Goal: Task Accomplishment & Management: Complete application form

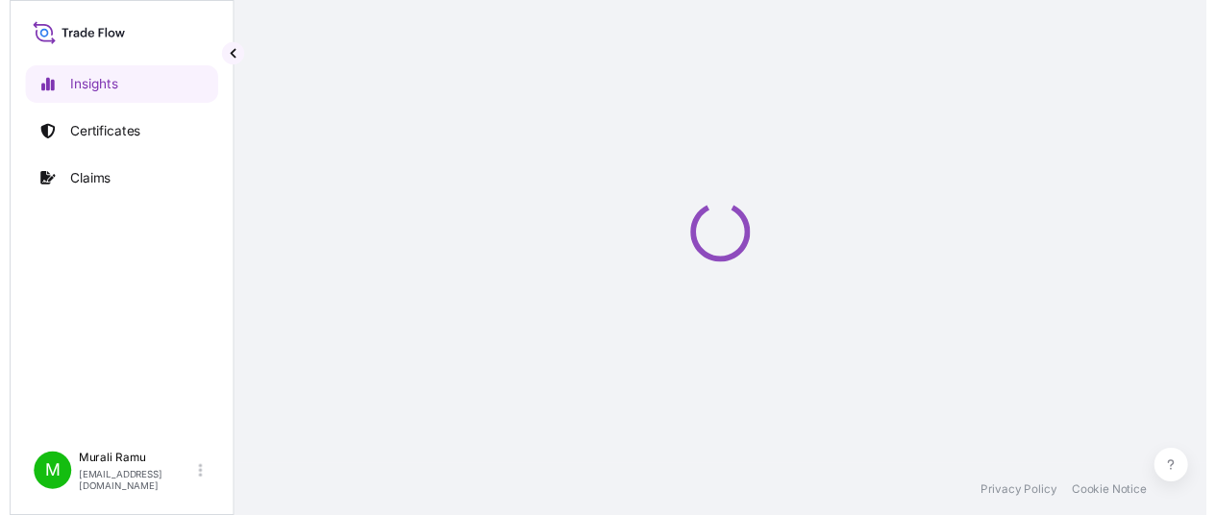
select select "2025"
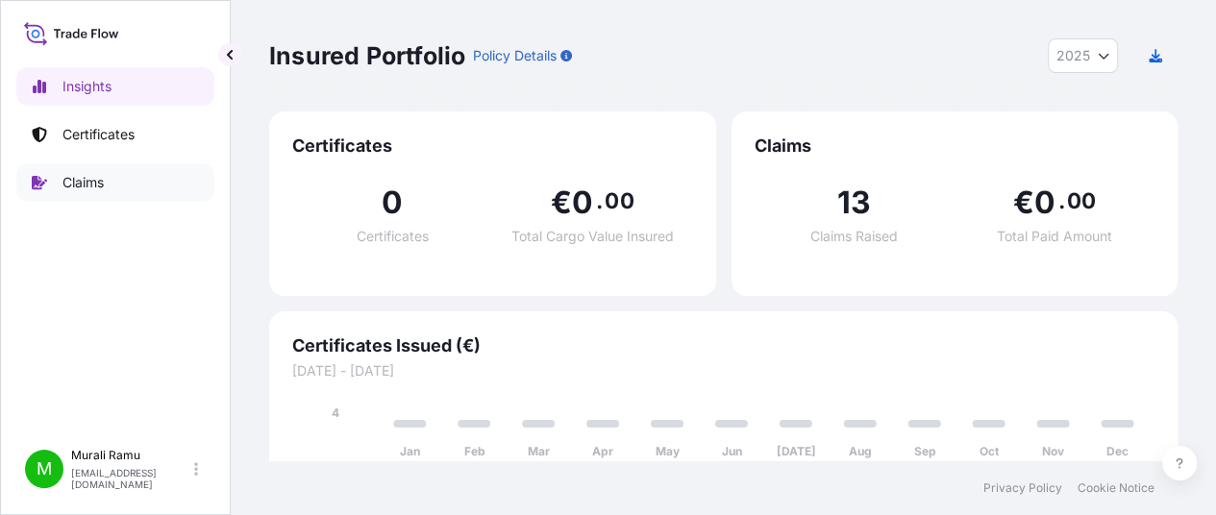
click at [73, 175] on p "Claims" at bounding box center [82, 182] width 41 height 19
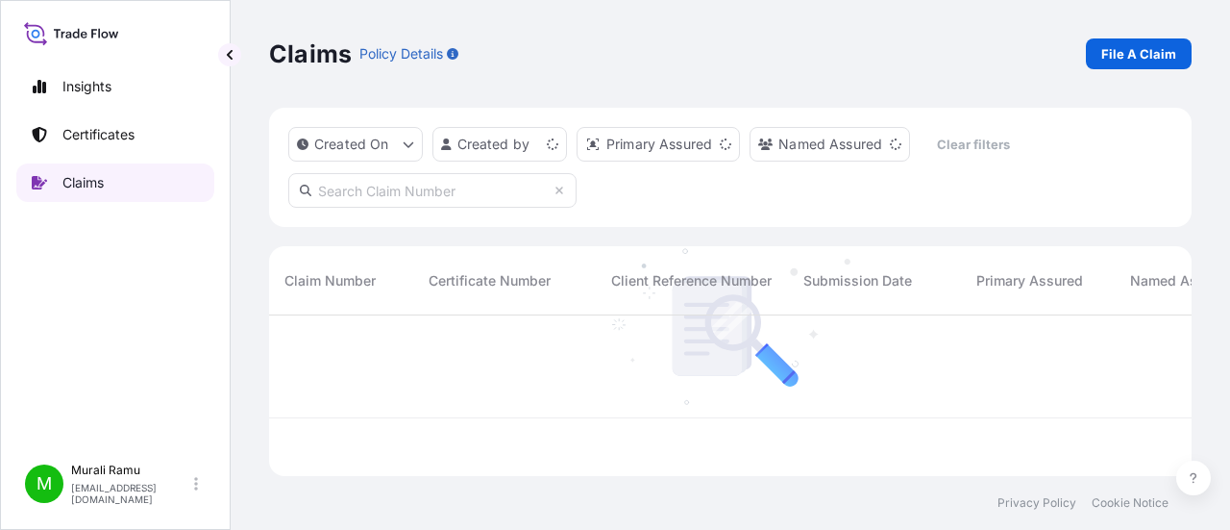
scroll to position [157, 907]
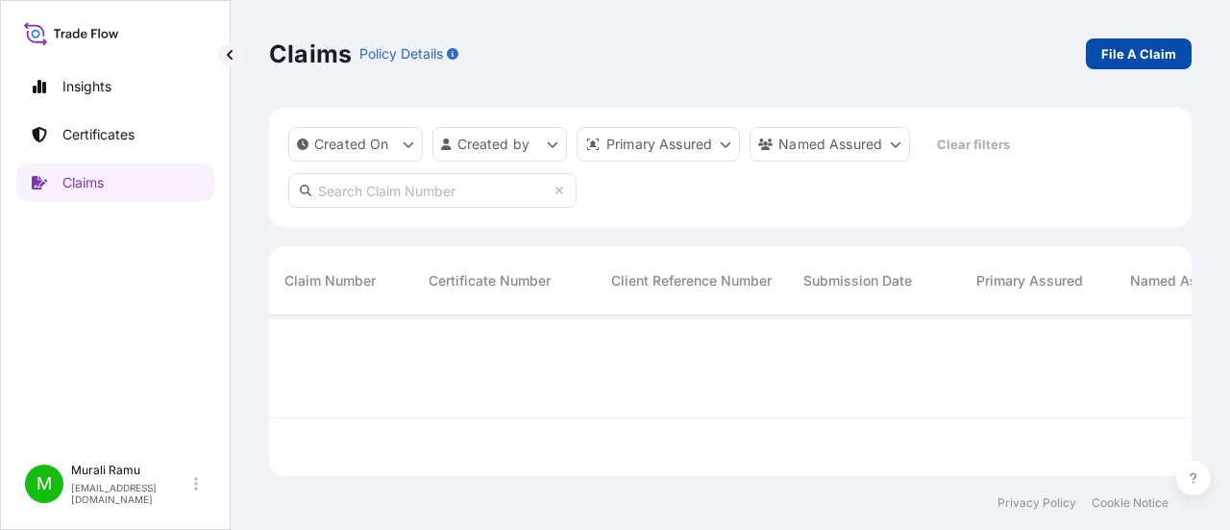
click at [1133, 55] on p "File A Claim" at bounding box center [1139, 53] width 75 height 19
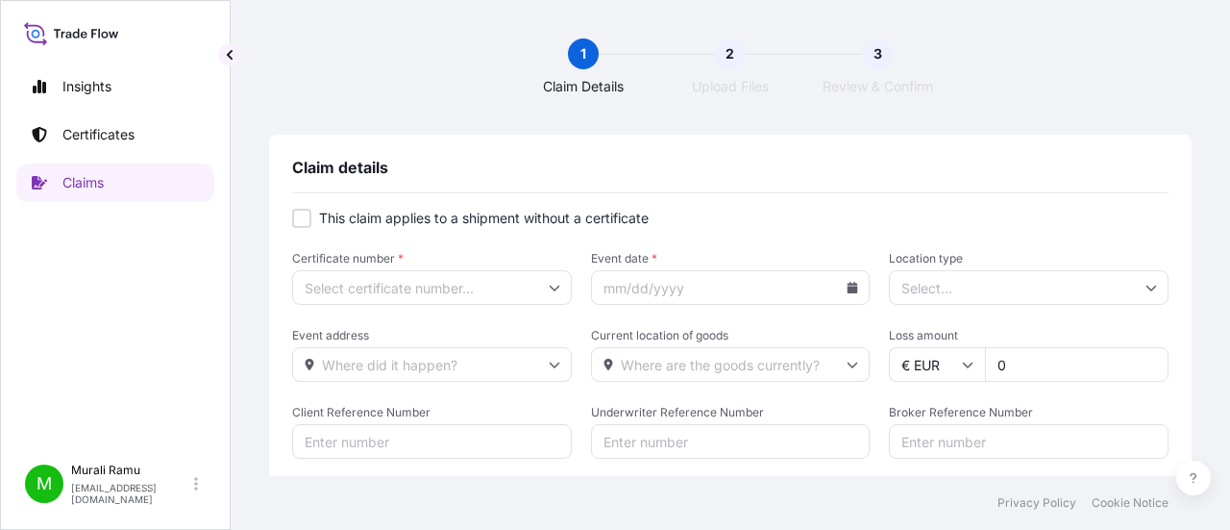
click at [309, 220] on div at bounding box center [301, 218] width 19 height 19
checkbox input "true"
click at [373, 276] on input "Primary Assured *" at bounding box center [432, 287] width 280 height 35
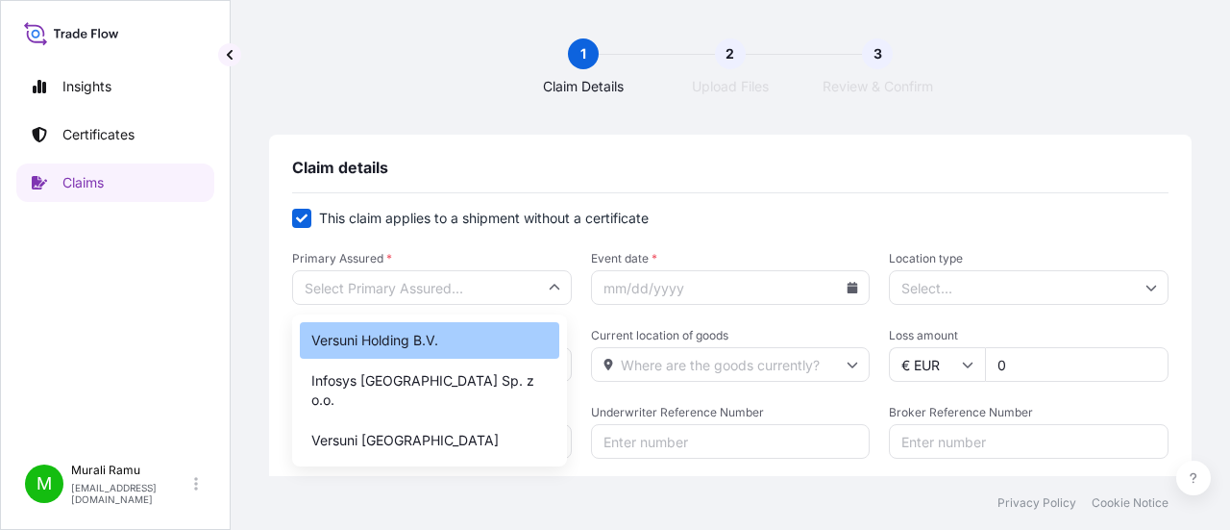
click at [411, 337] on div "Versuni Holding B.V." at bounding box center [430, 340] width 260 height 37
type input "Versuni Holding B.V."
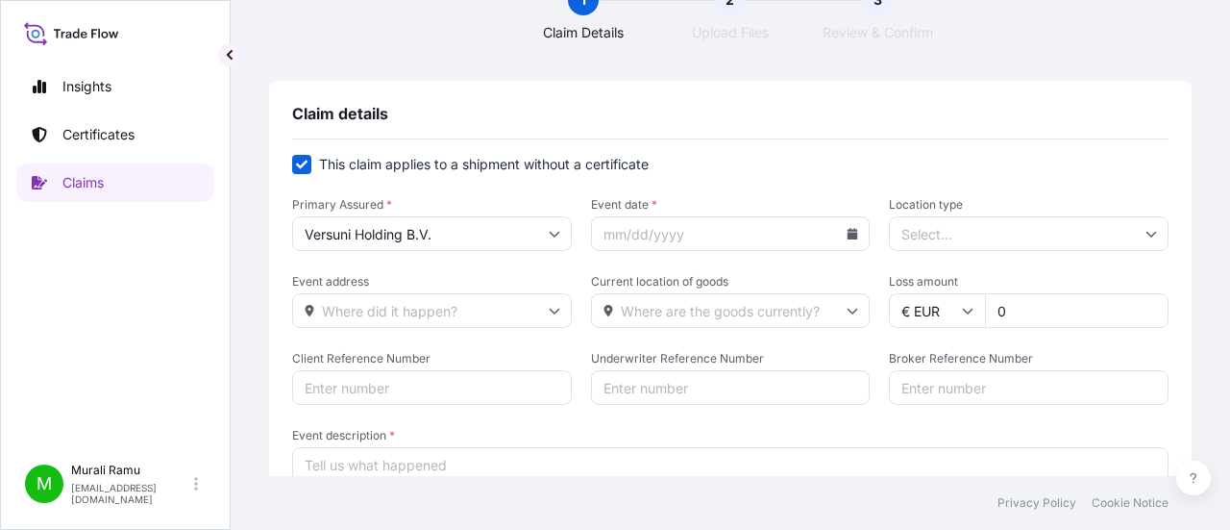
scroll to position [96, 0]
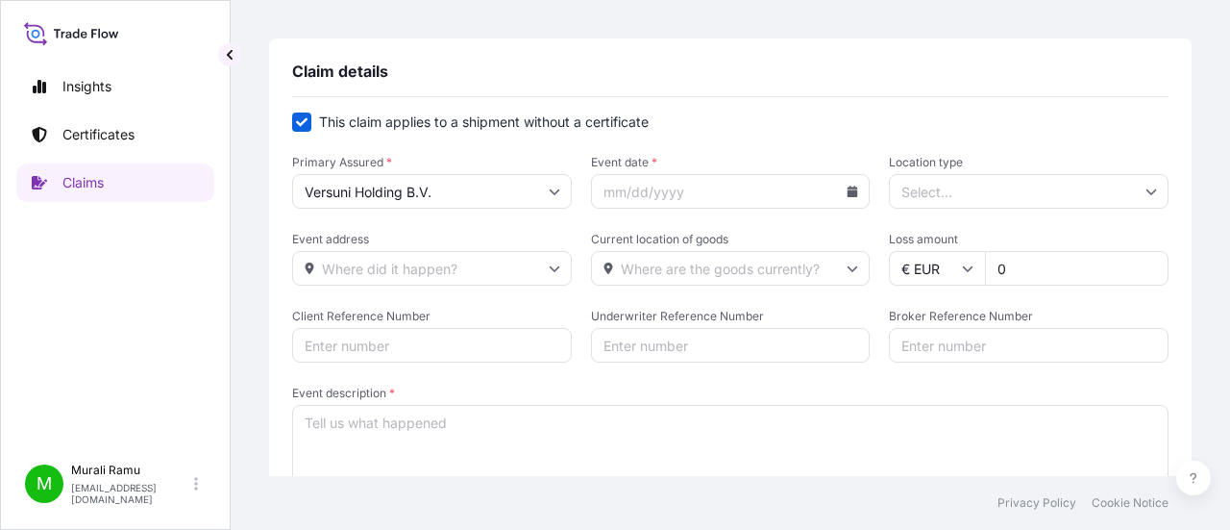
click at [848, 192] on icon at bounding box center [853, 192] width 11 height 12
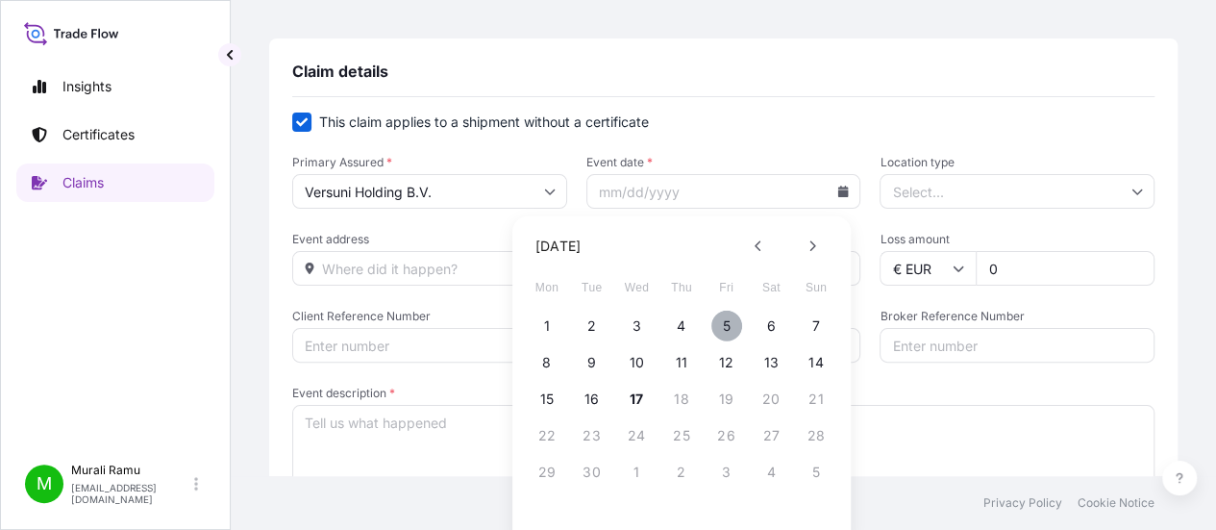
click at [723, 314] on button "5" at bounding box center [726, 325] width 31 height 31
type input "[DATE]"
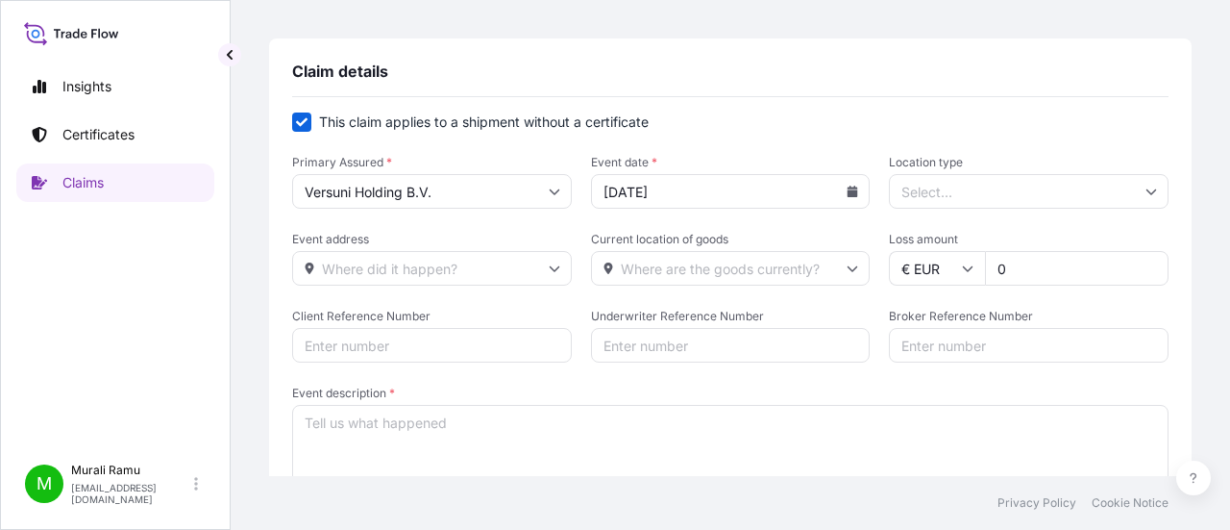
click at [977, 187] on input "Location type" at bounding box center [1029, 191] width 280 height 35
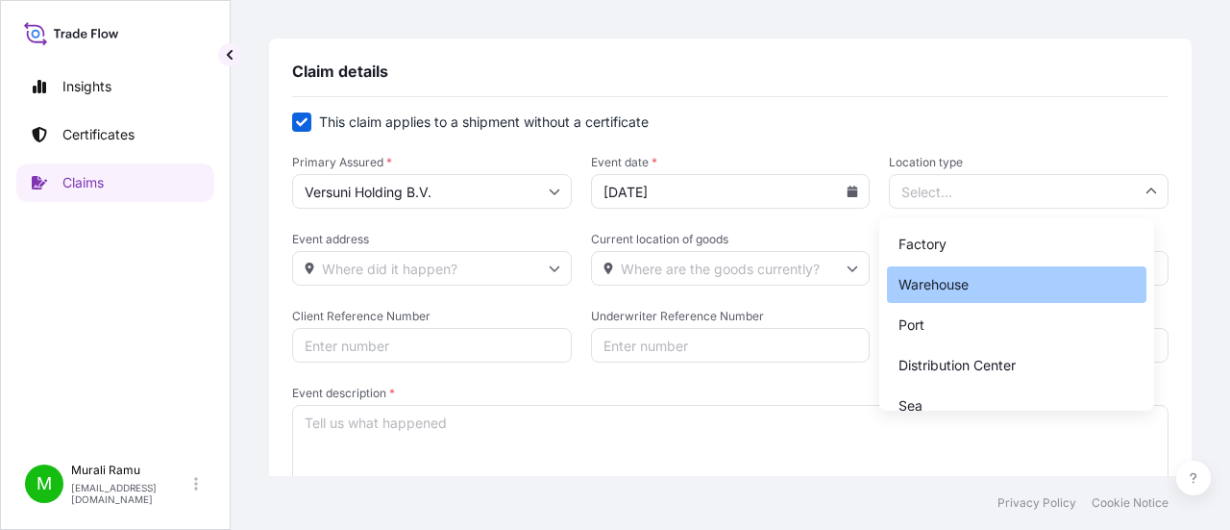
click at [973, 282] on div "Warehouse" at bounding box center [1017, 284] width 260 height 37
type input "Warehouse"
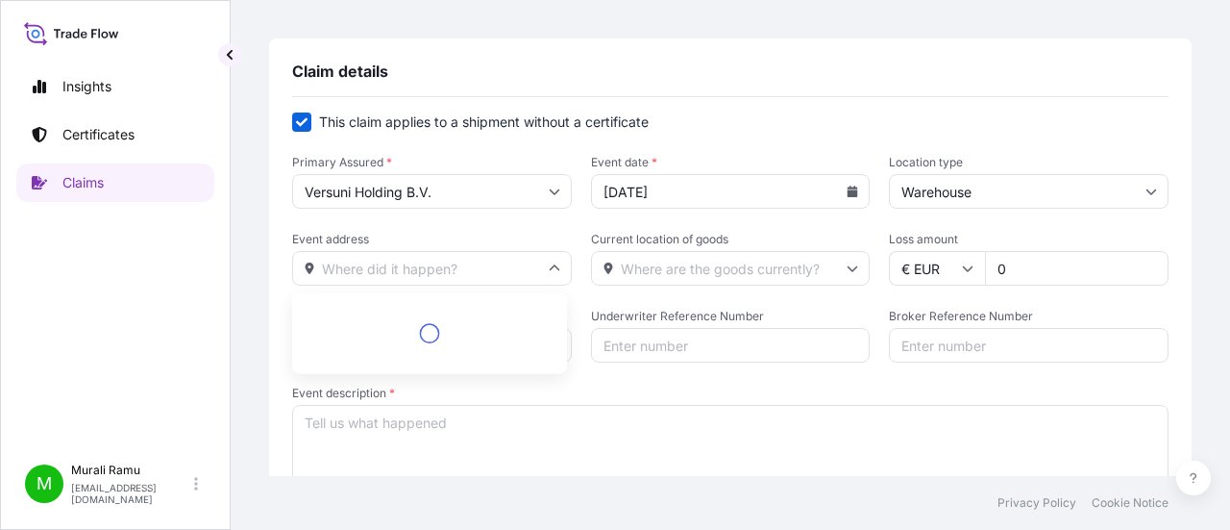
click at [406, 276] on input "Event address" at bounding box center [432, 268] width 280 height 35
paste input "VERSUNI LL"
paste input "Dolgoprudny"
type input "VERSUNI LLC, Dolgoprudny"
click at [522, 221] on form "This claim applies to a shipment without a certificate Primary Assured * Versun…" at bounding box center [730, 308] width 877 height 392
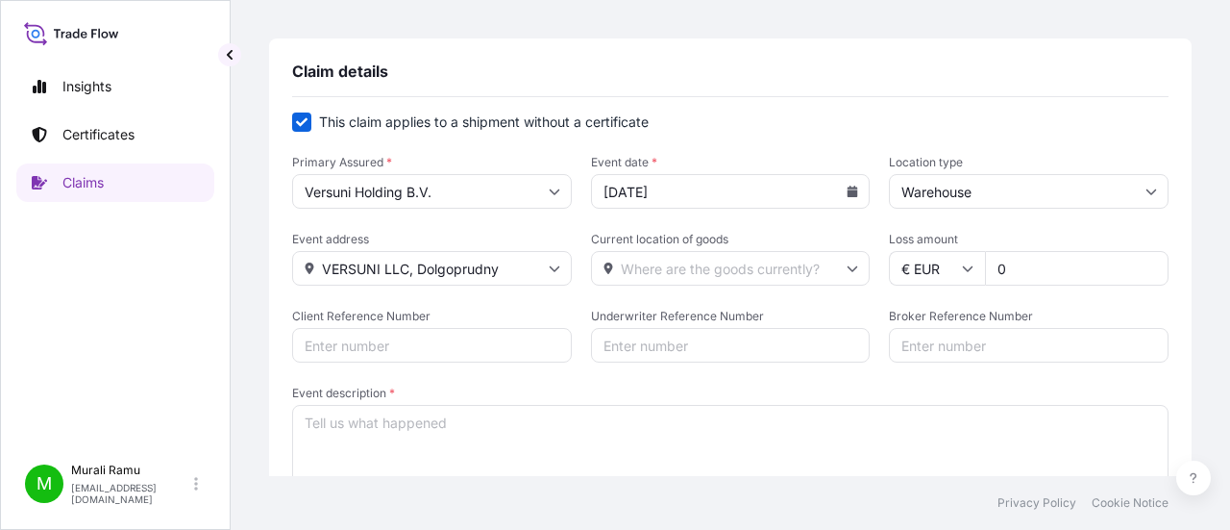
click at [659, 269] on input "Current location of goods" at bounding box center [731, 268] width 280 height 35
click at [506, 269] on input "VERSUNI LLC, Dolgoprudny" at bounding box center [432, 268] width 280 height 35
drag, startPoint x: 506, startPoint y: 269, endPoint x: 417, endPoint y: 281, distance: 89.2
click at [417, 281] on input "VERSUNI LLC, Dolgoprudny" at bounding box center [432, 268] width 280 height 35
click at [637, 255] on input "Current location of goods" at bounding box center [731, 268] width 280 height 35
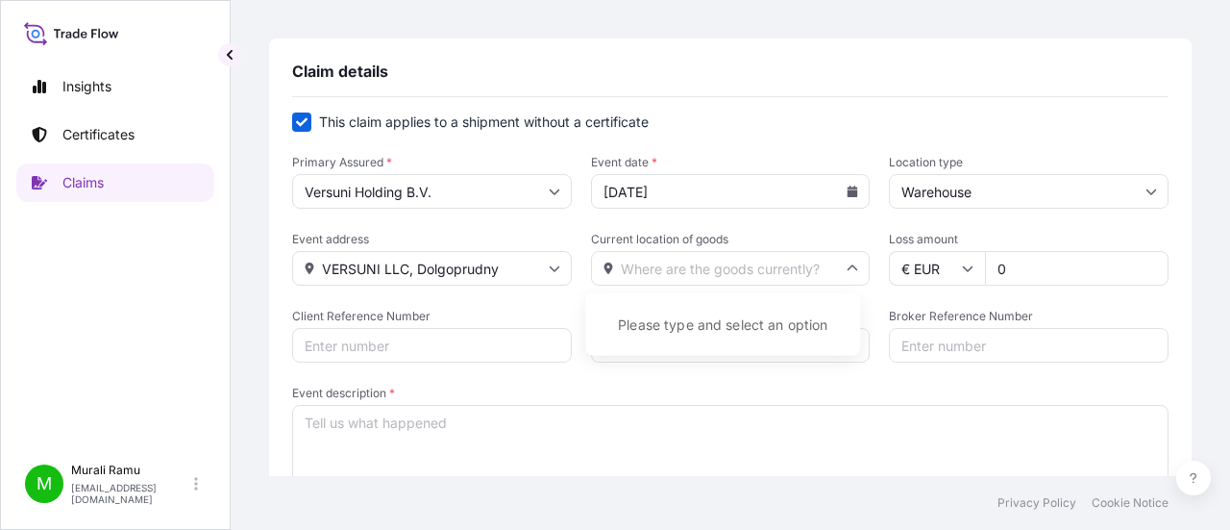
paste input "Dolgoprudny"
type input "Dolgoprudny"
click at [731, 227] on form "This claim applies to a shipment without a certificate Primary Assured * Versun…" at bounding box center [730, 308] width 877 height 392
click at [1059, 273] on input "0" at bounding box center [1077, 268] width 184 height 35
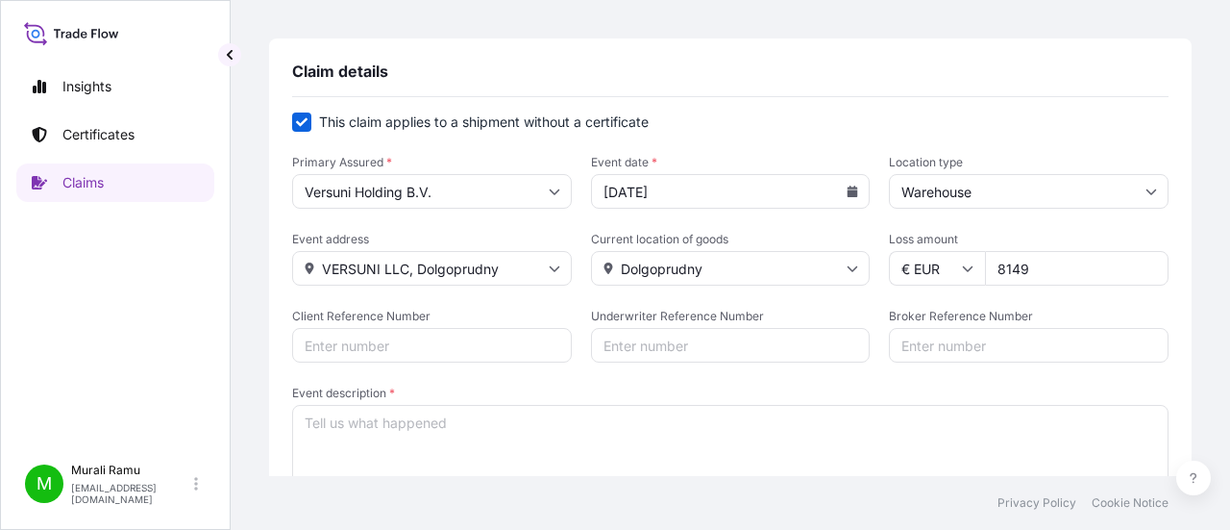
type input "8149"
click at [809, 305] on form "This claim applies to a shipment without a certificate Primary Assured * Versun…" at bounding box center [730, 308] width 877 height 392
click at [348, 345] on input "Client Reference Number" at bounding box center [432, 345] width 280 height 35
type input "31954"
click at [575, 378] on form "This claim applies to a shipment without a certificate Primary Assured * Versun…" at bounding box center [730, 308] width 877 height 392
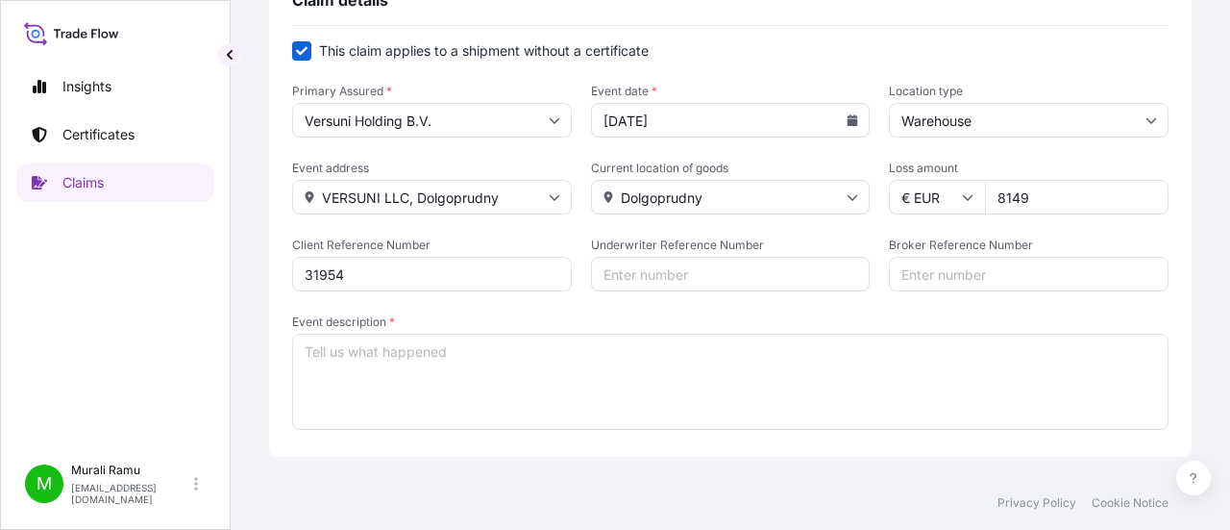
scroll to position [192, 0]
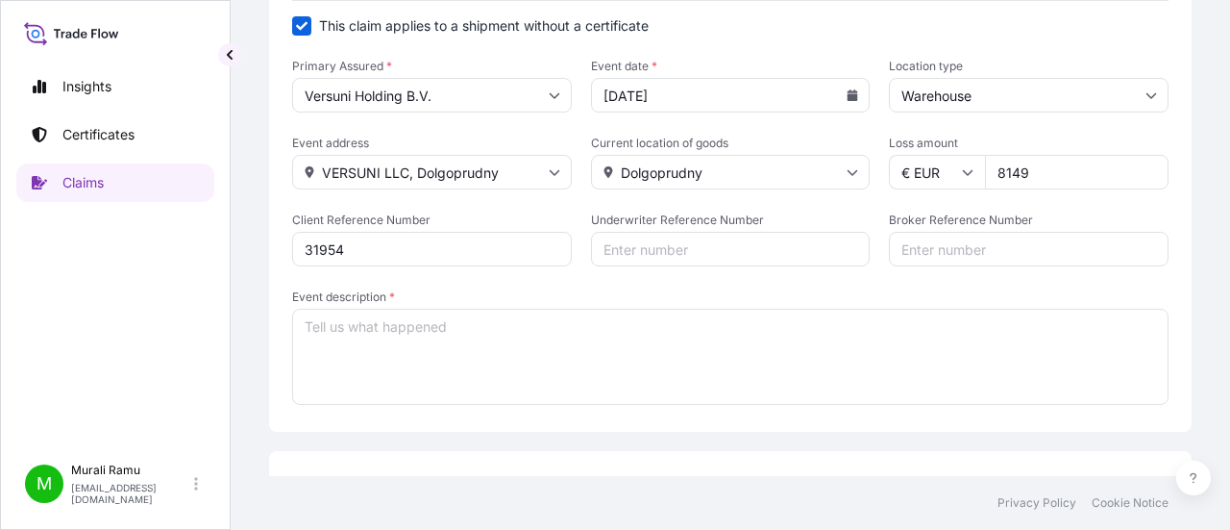
click at [409, 346] on textarea "Event description *" at bounding box center [730, 357] width 877 height 96
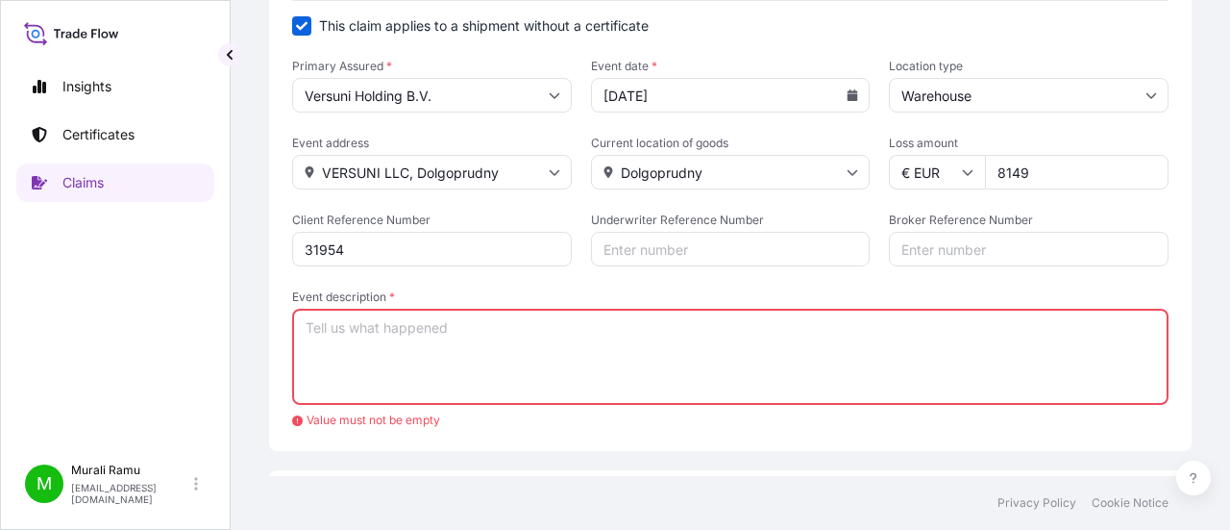
paste textarea "8,149"
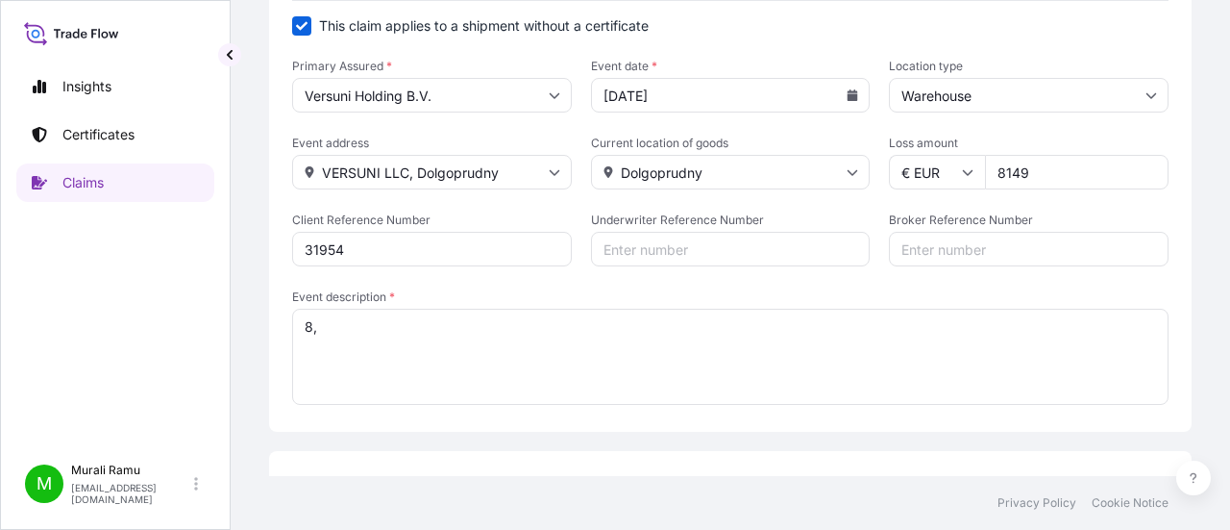
type textarea "8"
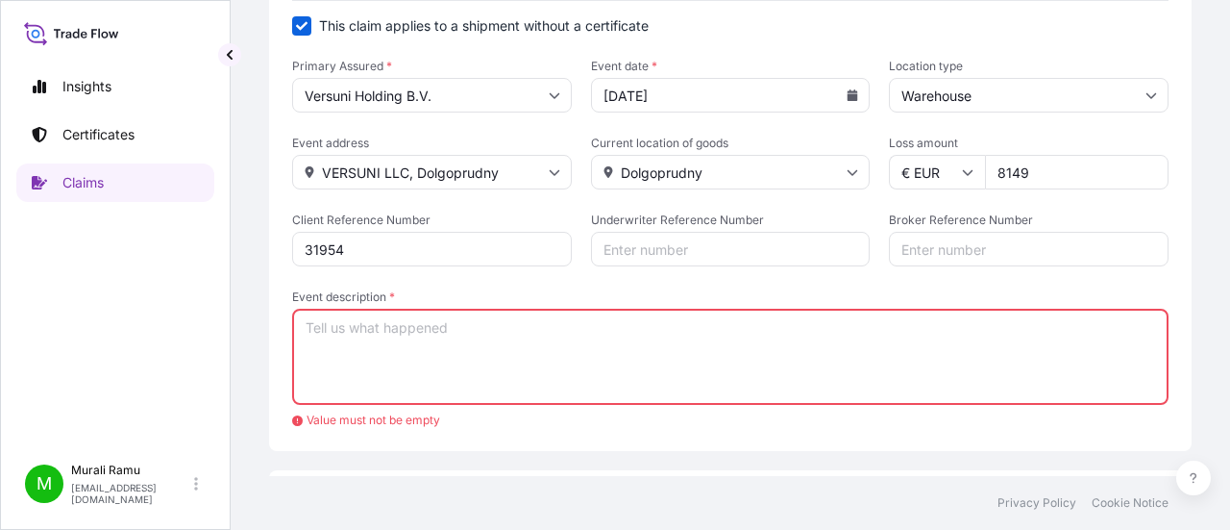
paste textarea "Hi [PERSON_NAME], This is regarding the claim: 31954, we wanted to bring this i…"
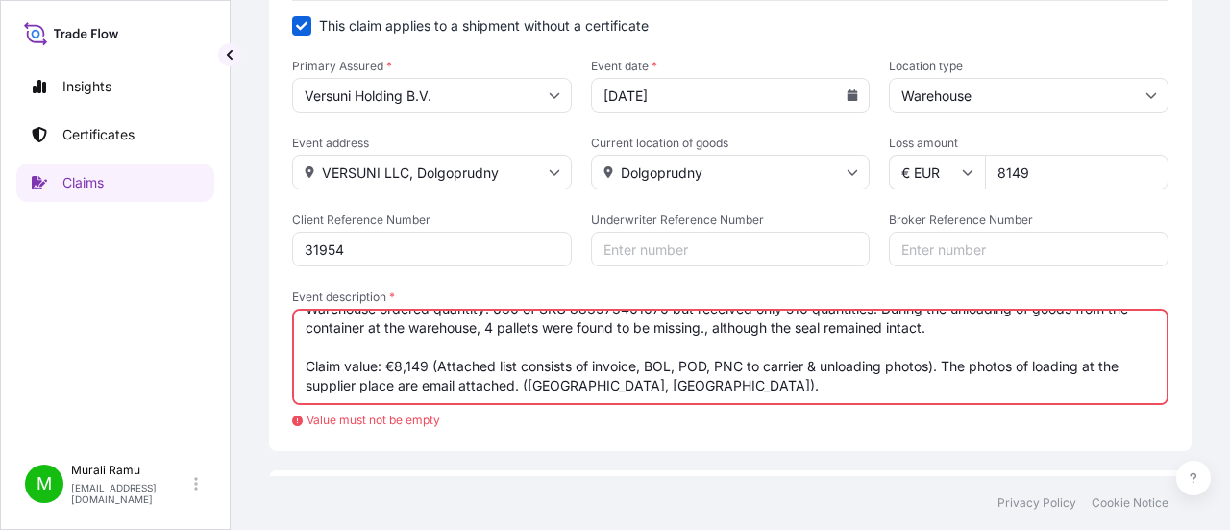
type textarea "Hi [PERSON_NAME], This is regarding the claim: 31954, we wanted to bring this i…"
click at [486, 284] on form "This claim applies to a shipment without a certificate Primary Assured * Versun…" at bounding box center [730, 221] width 877 height 411
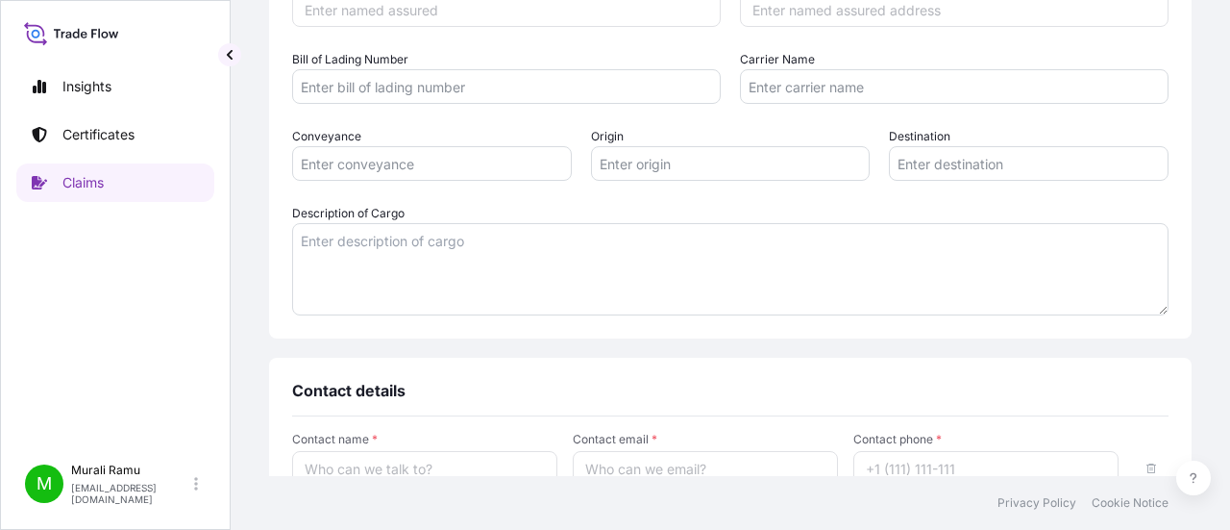
scroll to position [769, 0]
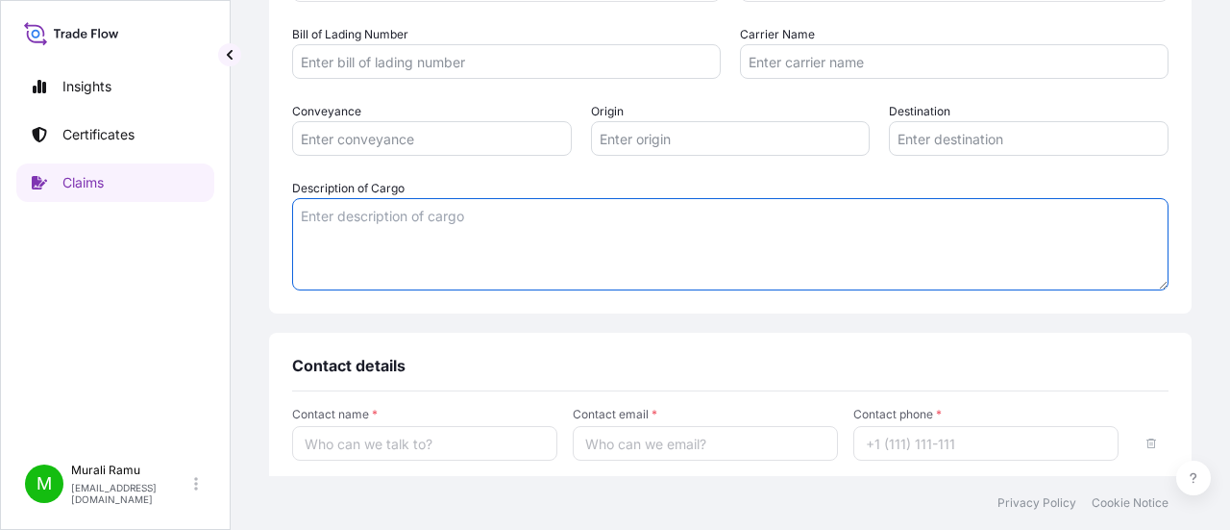
click at [404, 239] on textarea "Description of Cargo" at bounding box center [730, 244] width 877 height 92
paste textarea "Hi [PERSON_NAME], This is regarding the claim: 31954, we wanted to bring this i…"
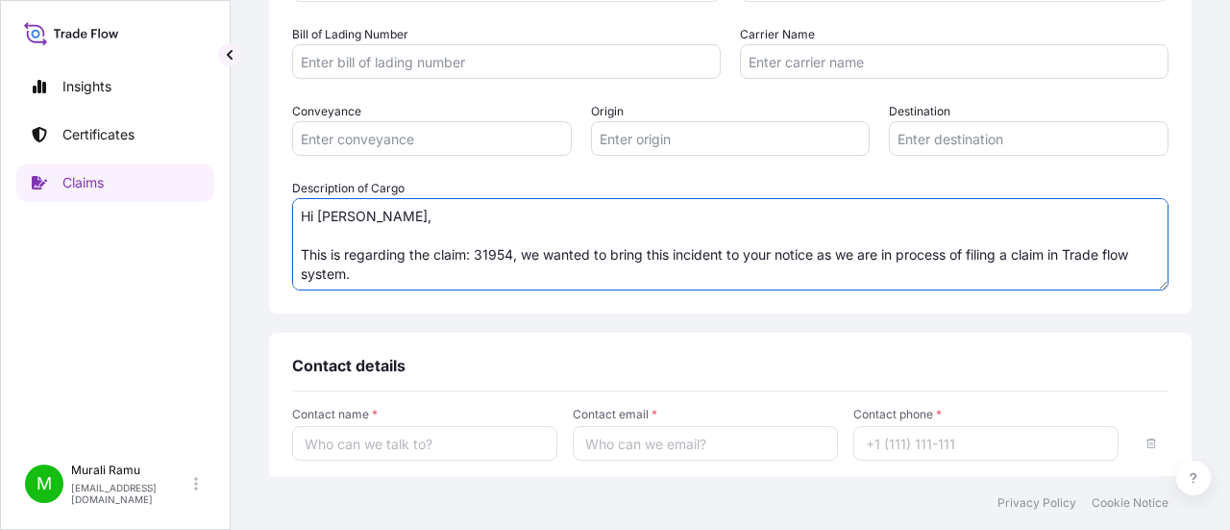
scroll to position [280, 0]
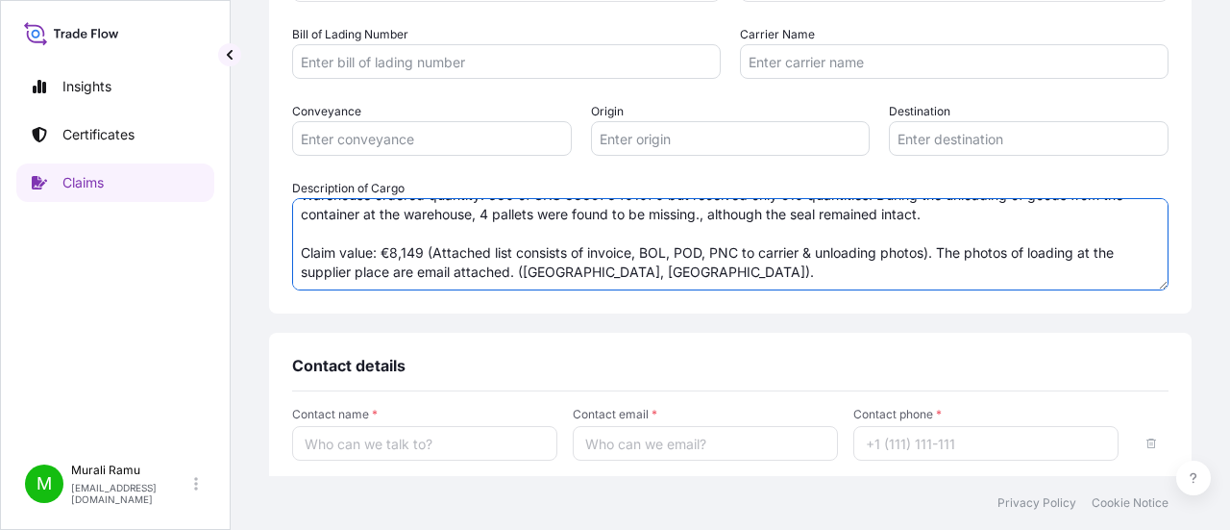
type textarea "Hi [PERSON_NAME], This is regarding the claim: 31954, we wanted to bring this i…"
click at [437, 176] on form "Named Assured * Named Assured Address * [PERSON_NAME] of Lading Number Carrier …" at bounding box center [730, 119] width 877 height 342
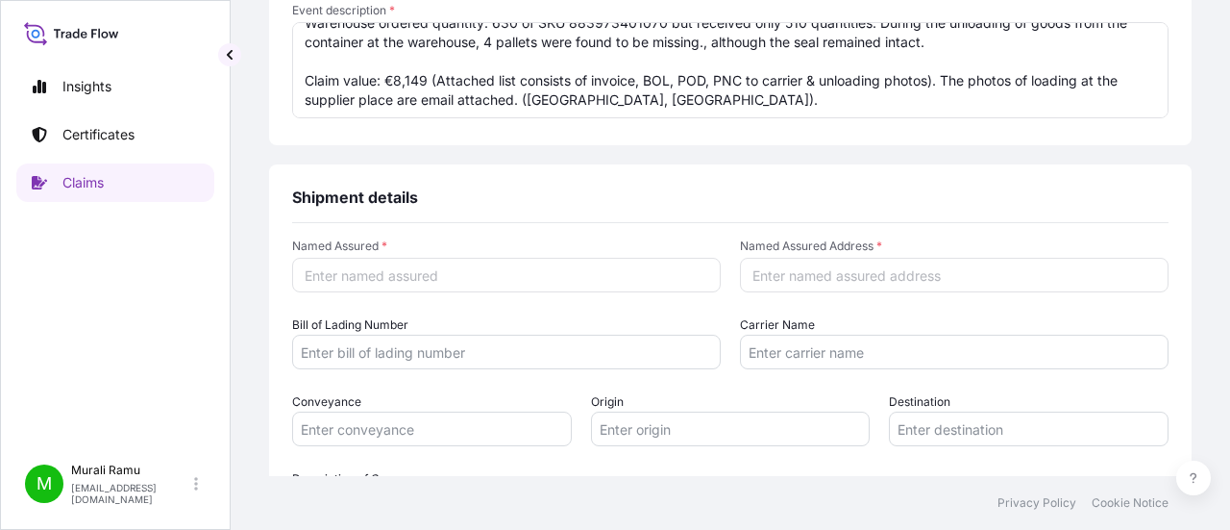
scroll to position [481, 0]
click at [361, 270] on input "Named Assured *" at bounding box center [506, 273] width 429 height 35
type input "Versuni"
type input "Netherland"
click at [351, 349] on input "Bill of Lading Number" at bounding box center [506, 350] width 429 height 35
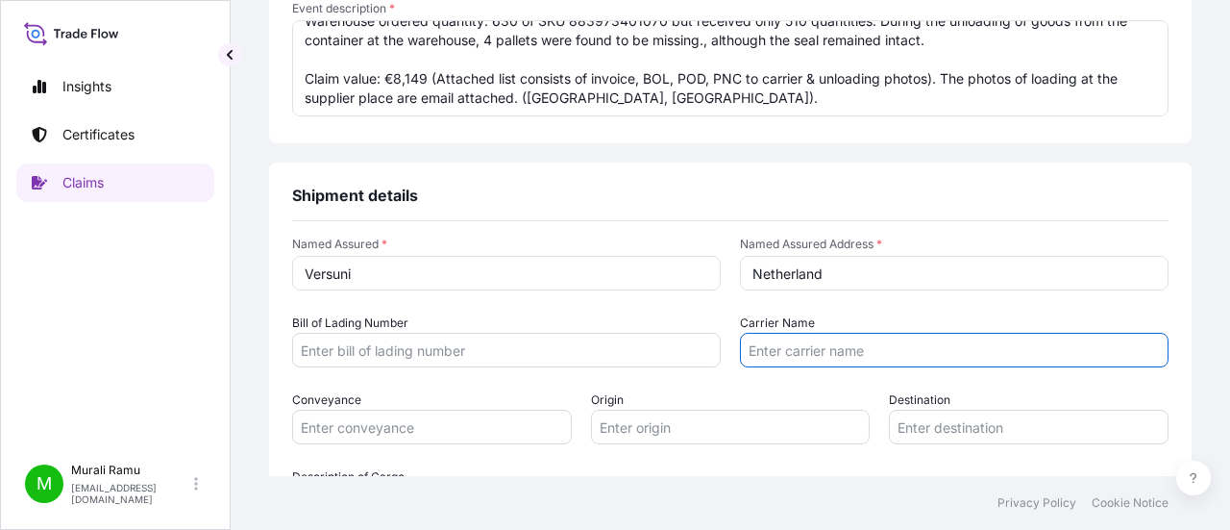
click at [765, 355] on input "Carrier Name" at bounding box center [954, 350] width 429 height 35
type input "Asstra"
click at [663, 297] on form "Named Assured * [PERSON_NAME] Named Assured Address * [PERSON_NAME] of Lading N…" at bounding box center [730, 407] width 877 height 342
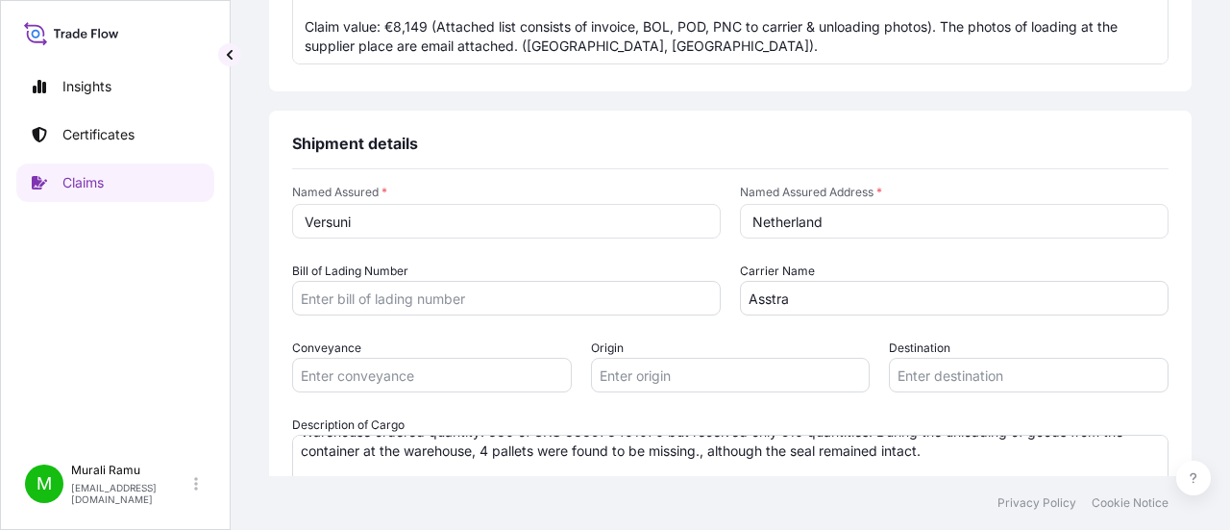
scroll to position [577, 0]
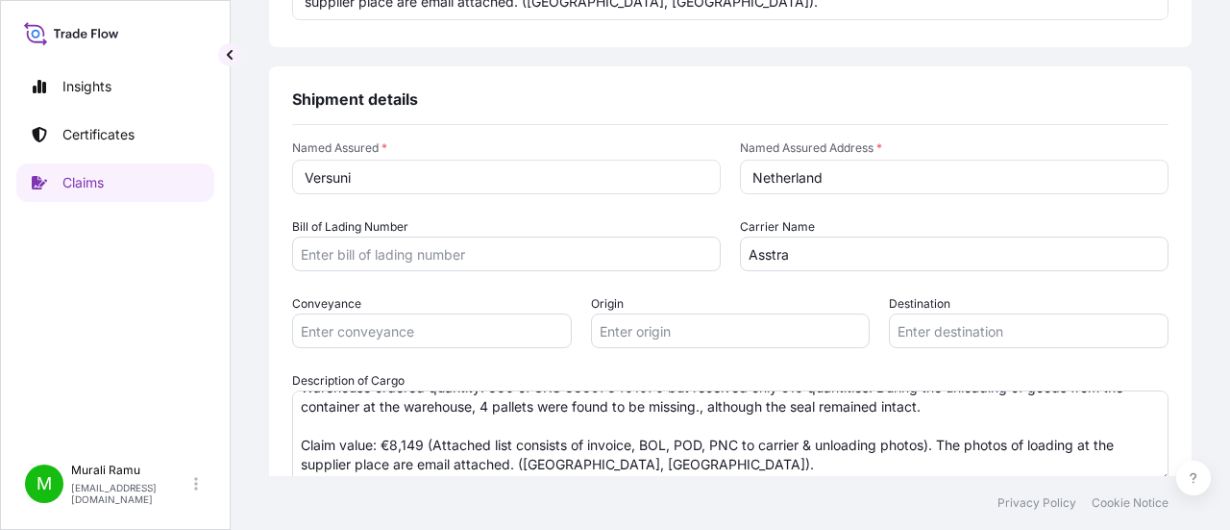
click at [379, 337] on input "Conveyance" at bounding box center [432, 330] width 280 height 35
type input "Rail"
click at [465, 291] on form "Named Assured * [PERSON_NAME] Named Assured Address * [PERSON_NAME] of Lading N…" at bounding box center [730, 311] width 877 height 342
click at [650, 335] on input "Origin" at bounding box center [731, 330] width 280 height 35
type input "c"
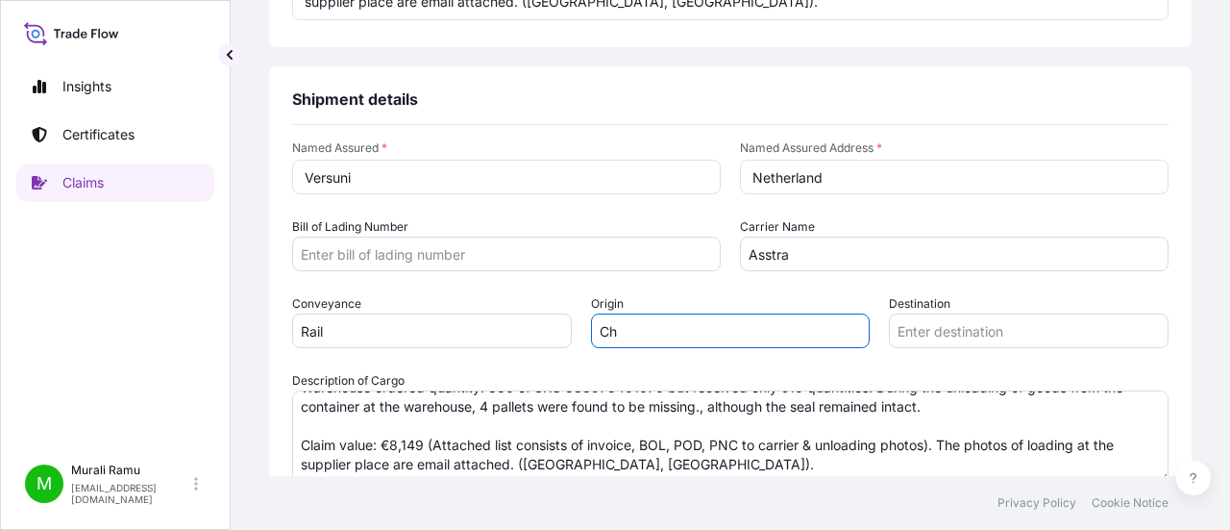
type input "C"
paste input "[GEOGRAPHIC_DATA], [GEOGRAPHIC_DATA]"
type input "[GEOGRAPHIC_DATA], [GEOGRAPHIC_DATA]"
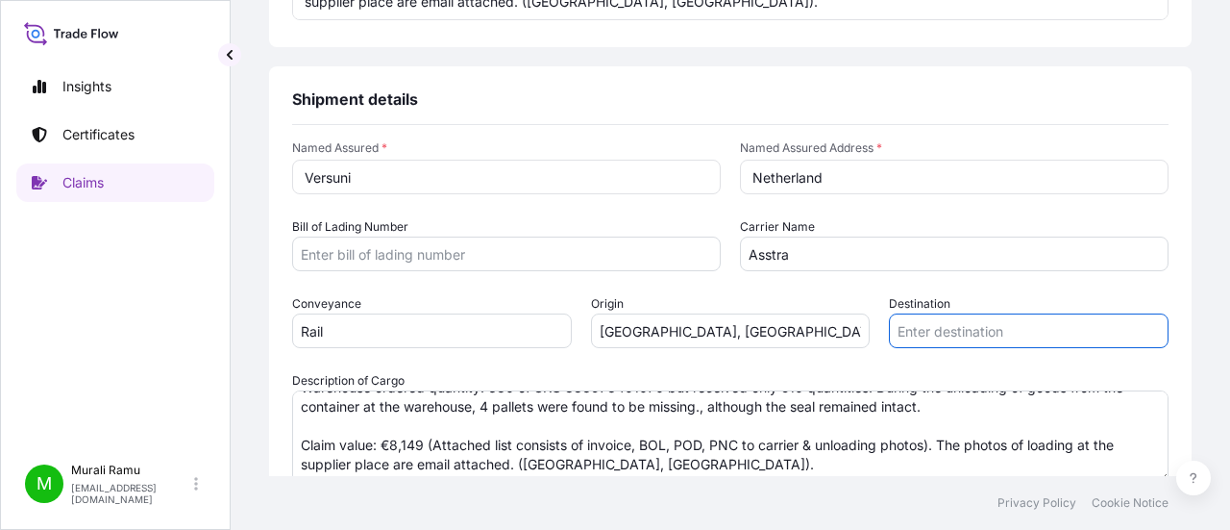
click at [930, 330] on input "Destination" at bounding box center [1029, 330] width 280 height 35
paste input "[GEOGRAPHIC_DATA]"
click at [890, 334] on input "[GEOGRAPHIC_DATA]" at bounding box center [1029, 330] width 280 height 35
paste input "Dolgoprudny"
type input "Dolgoprudny, [GEOGRAPHIC_DATA]"
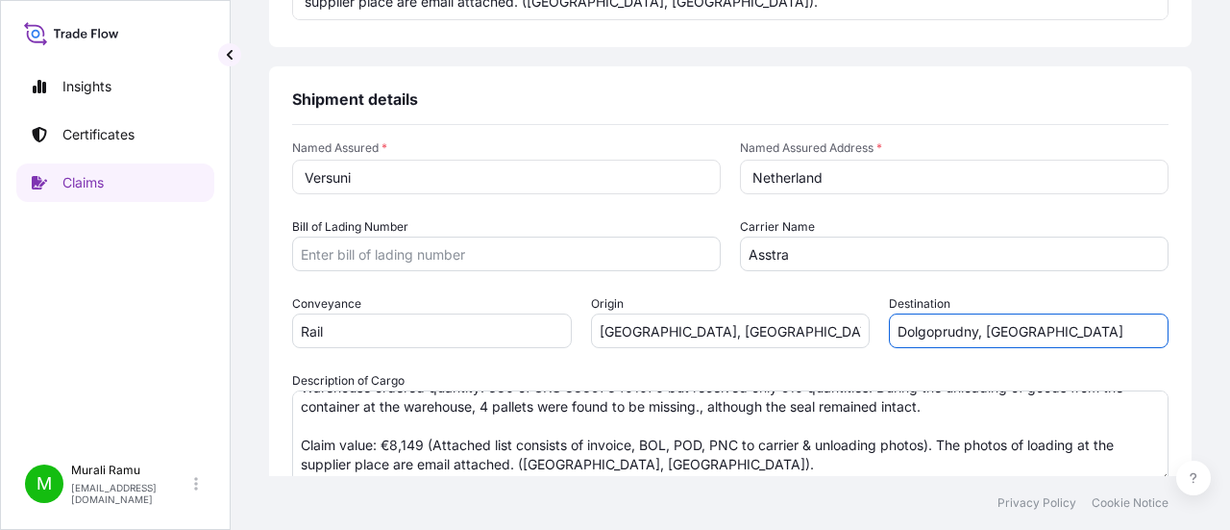
click at [1004, 294] on div "Destination Dolgoprudny, [GEOGRAPHIC_DATA]" at bounding box center [1029, 321] width 280 height 54
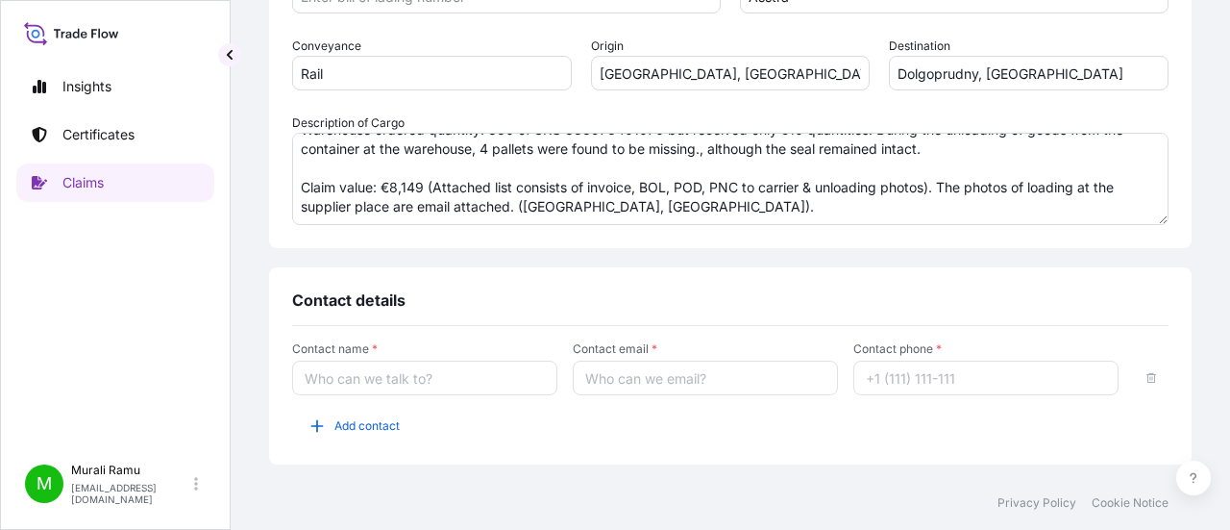
scroll to position [865, 0]
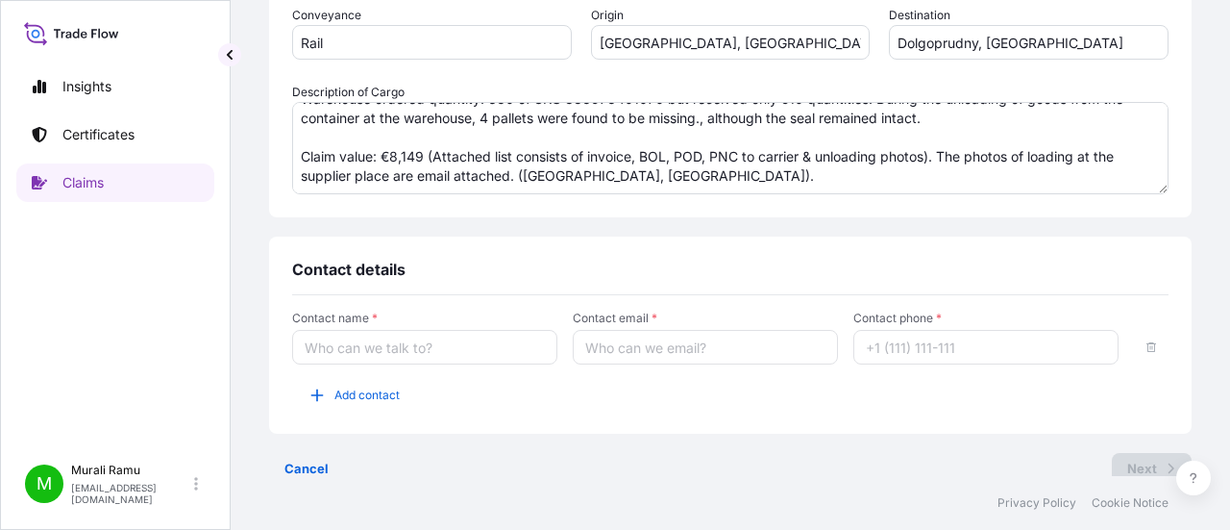
click at [444, 351] on input "Contact name *" at bounding box center [424, 347] width 265 height 35
type input "Claims Team"
click at [618, 326] on div "Contact email *" at bounding box center [705, 337] width 265 height 54
click at [615, 345] on input "Contact email *" at bounding box center [705, 347] width 265 height 35
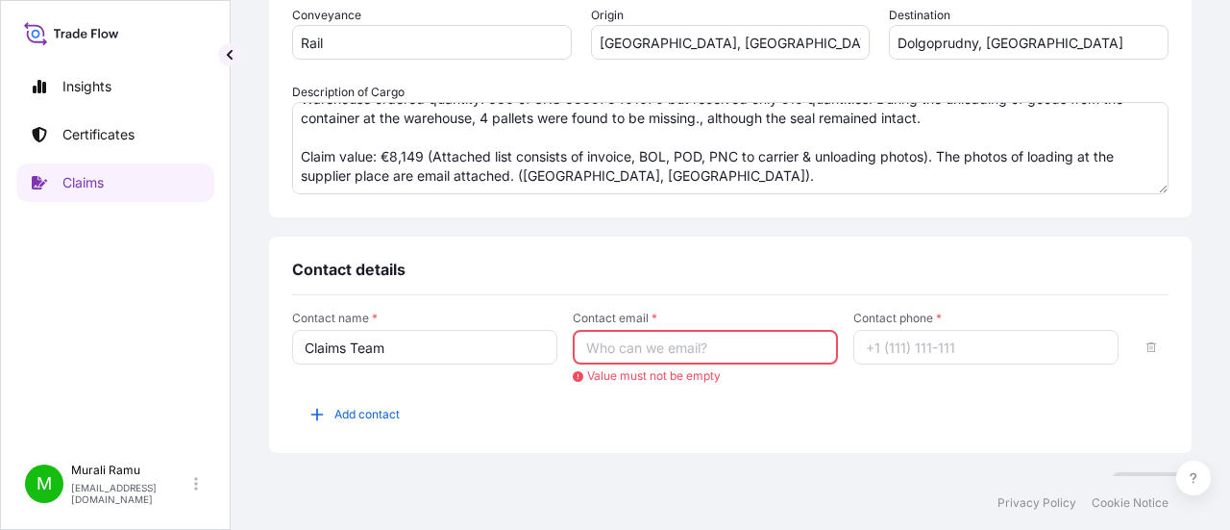
paste input "[EMAIL_ADDRESS][DOMAIN_NAME]"
type input "[EMAIL_ADDRESS][DOMAIN_NAME]"
click at [748, 251] on div "Contact details Contact name * Claims Team Contact email * [EMAIL_ADDRESS][DOMA…" at bounding box center [730, 344] width 923 height 216
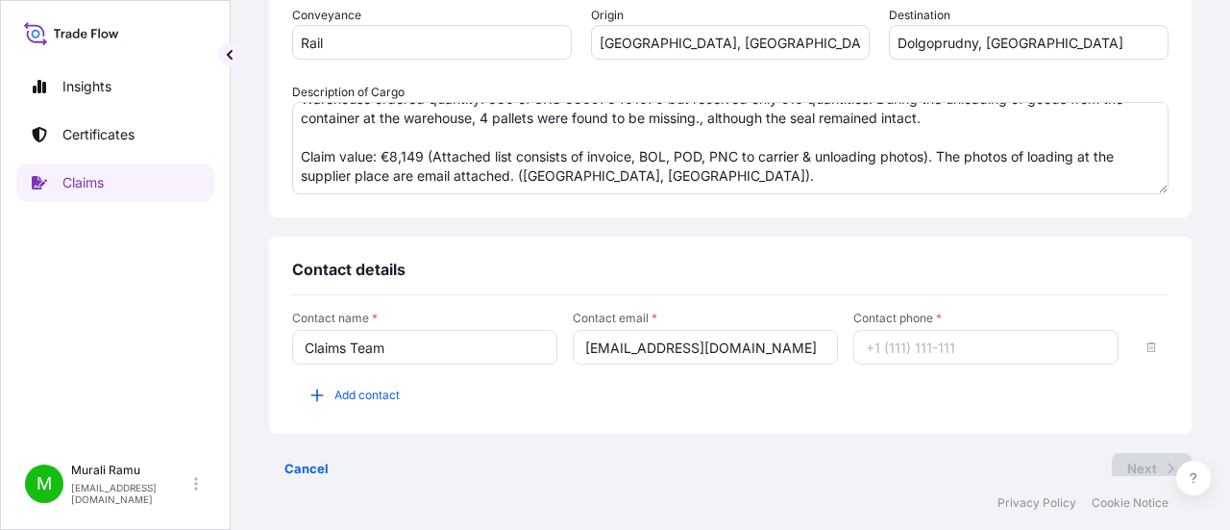
click at [923, 358] on input "Contact phone *" at bounding box center [986, 347] width 265 height 35
type input "1"
click at [781, 266] on div "Contact details" at bounding box center [730, 278] width 877 height 36
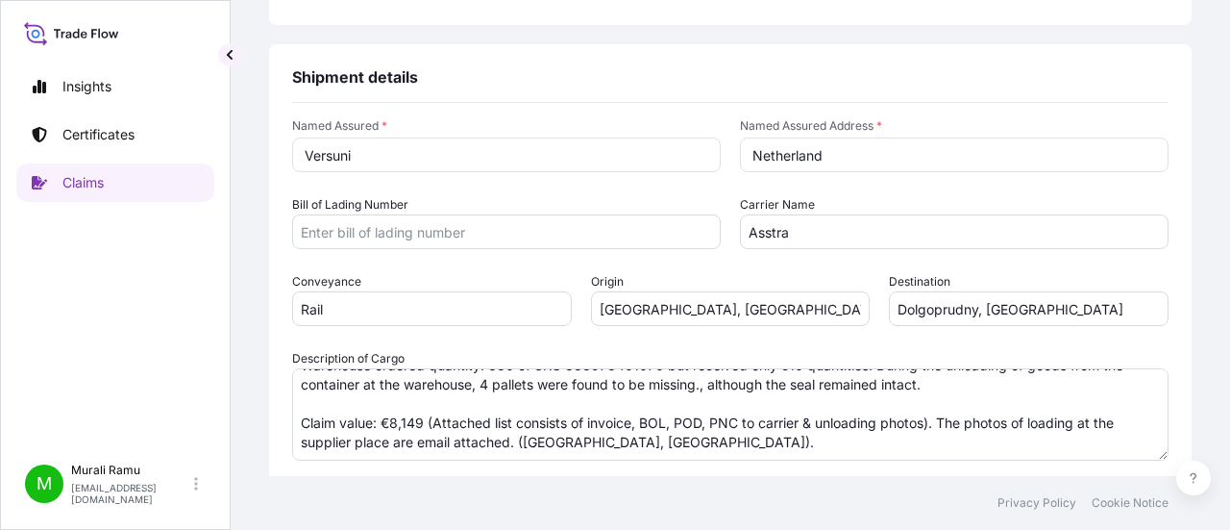
scroll to position [503, 0]
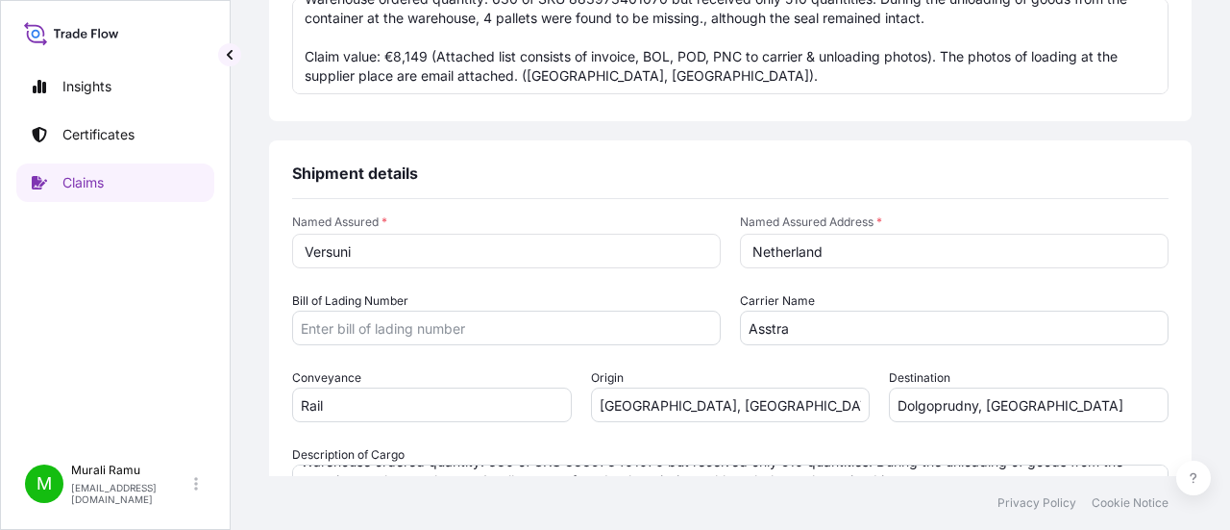
click at [447, 330] on input "Bill of Lading Number" at bounding box center [506, 327] width 429 height 35
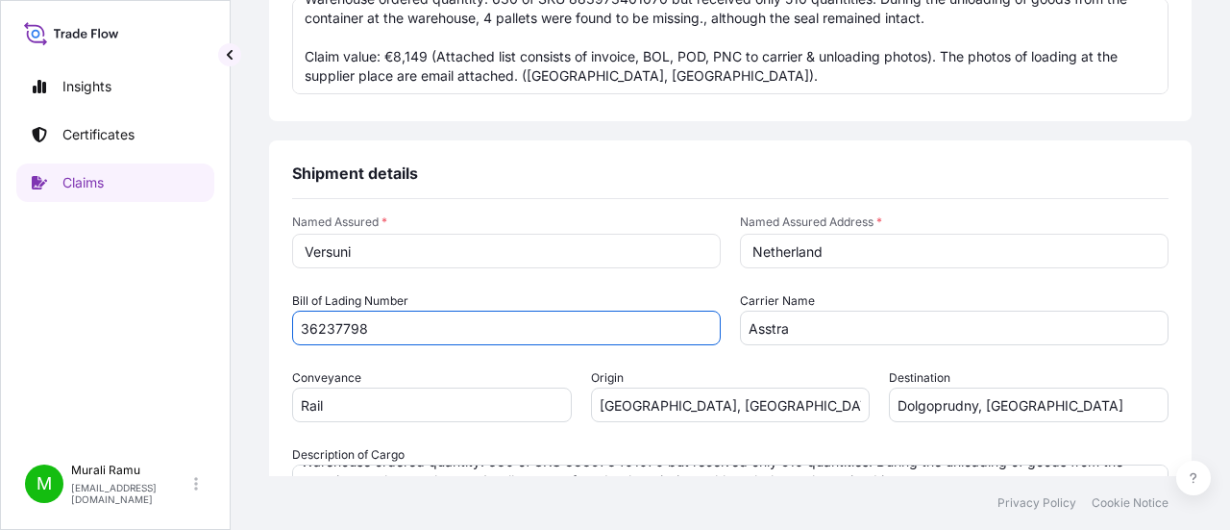
type input "36237798"
click at [546, 292] on div "Bill of Lading Number 36237798" at bounding box center [506, 318] width 429 height 54
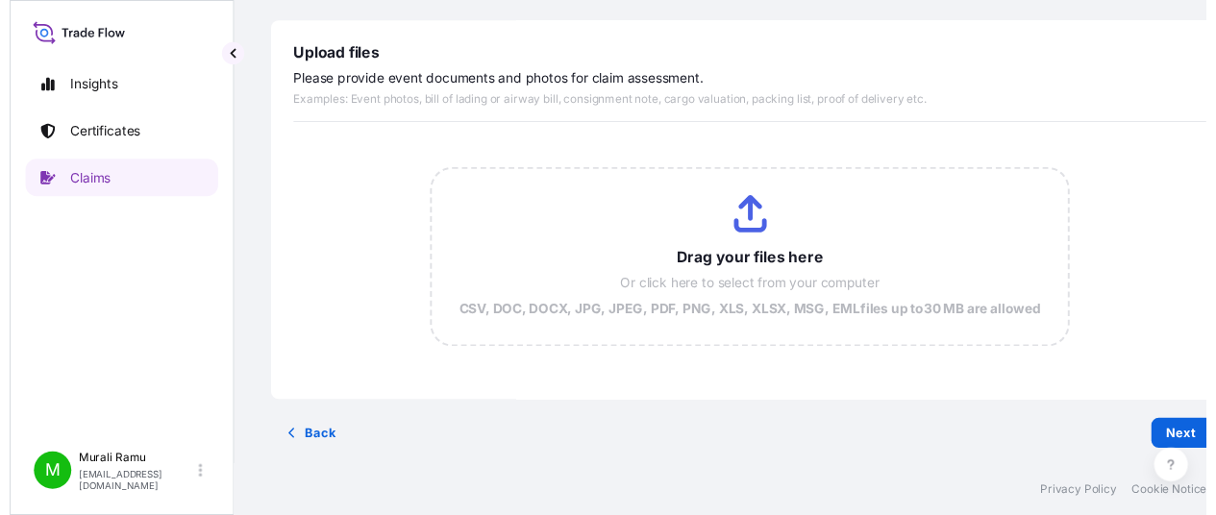
scroll to position [112, 0]
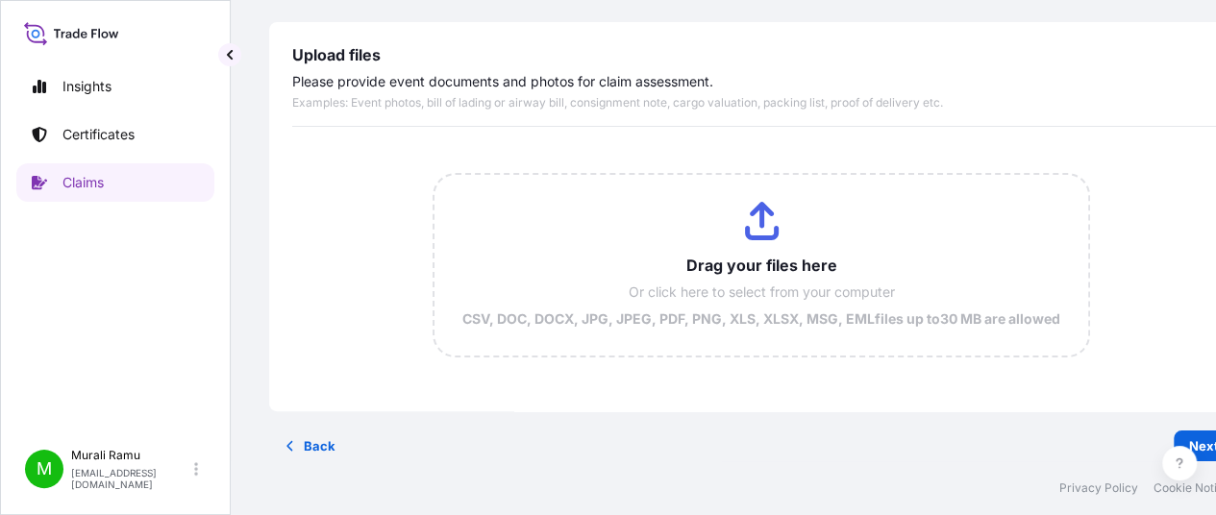
click at [765, 205] on input "Drag your files here Or click here to select from your computer CSV, DOC, DOCX,…" at bounding box center [760, 265] width 653 height 181
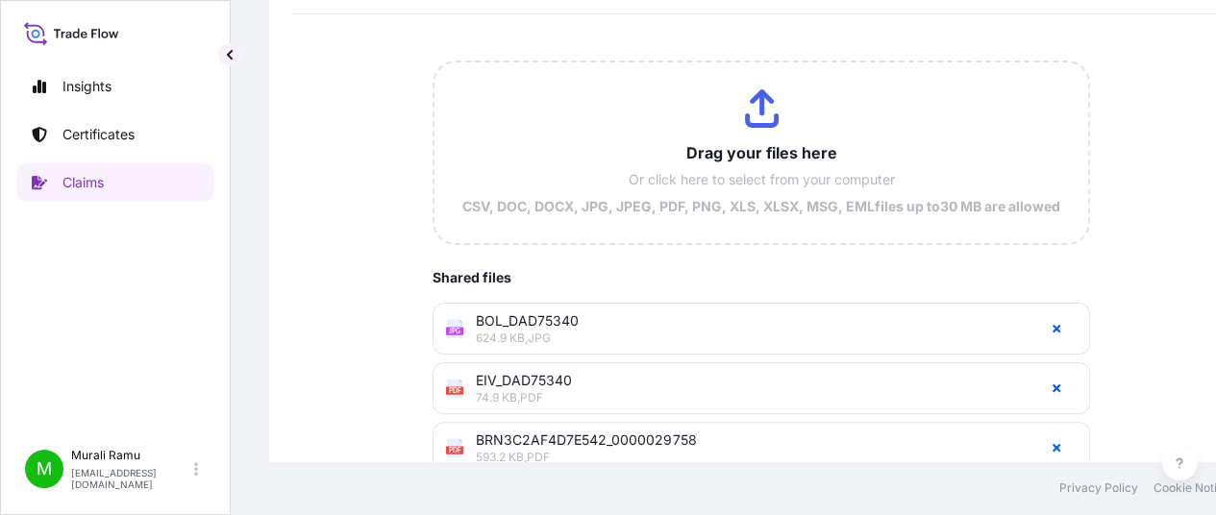
scroll to position [0, 0]
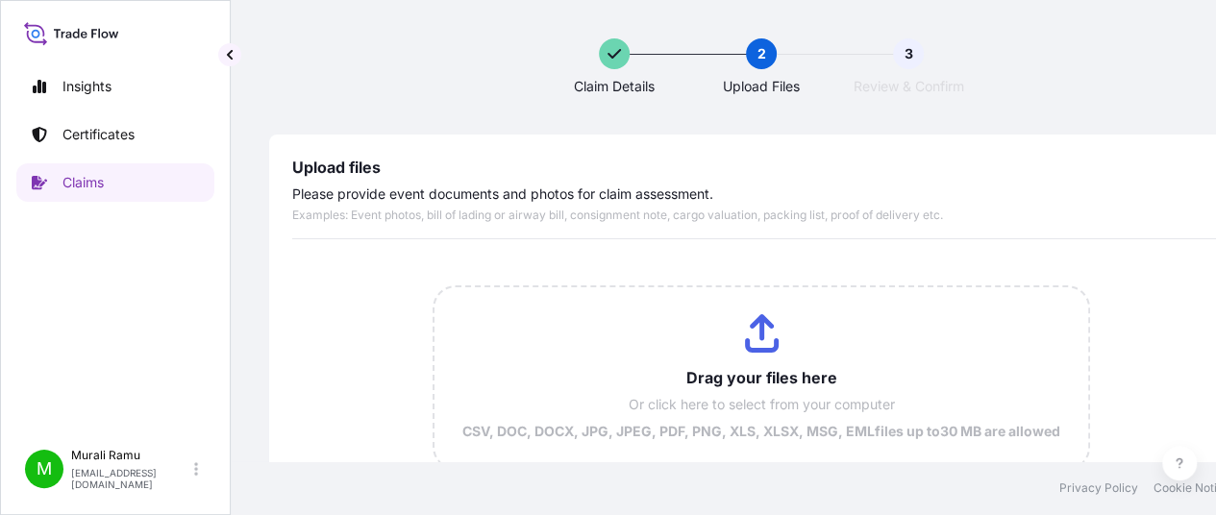
click at [756, 330] on input "Drag your files here Or click here to select from your computer CSV, DOC, DOCX,…" at bounding box center [760, 377] width 653 height 181
click at [756, 332] on input "Drag your files here Or click here to select from your computer CSV, DOC, DOCX,…" at bounding box center [760, 377] width 653 height 181
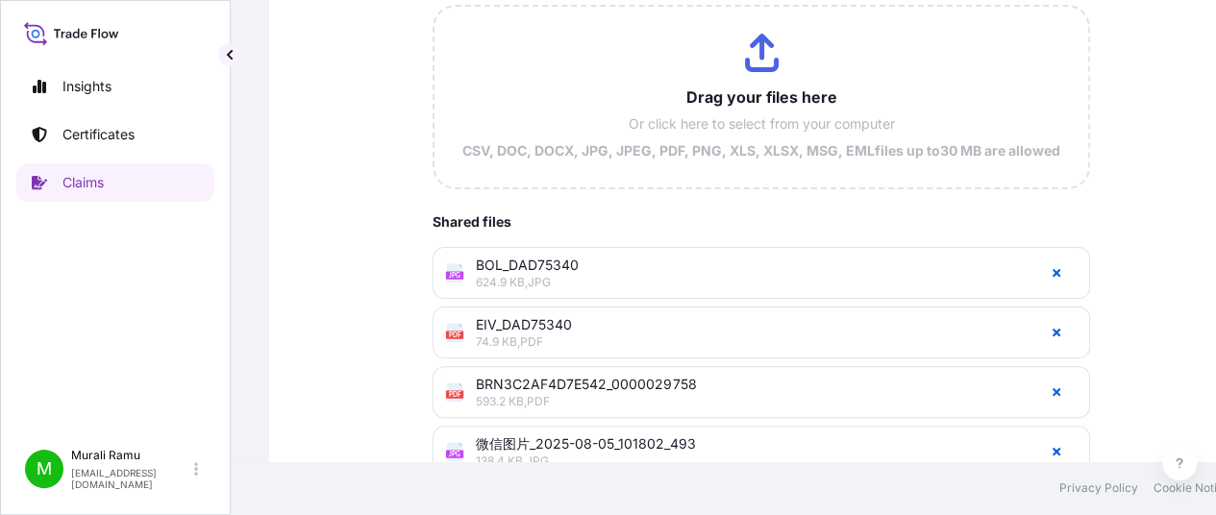
scroll to position [74, 0]
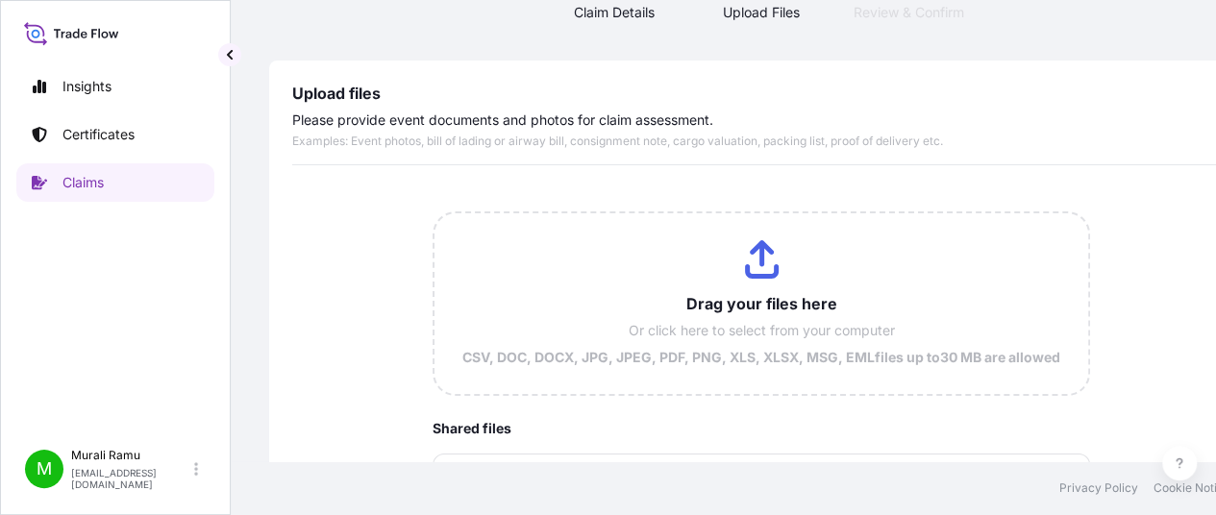
click at [753, 253] on input "Drag your files here Or click here to select from your computer CSV, DOC, DOCX,…" at bounding box center [760, 303] width 653 height 181
type input "C:\fakepath\Insurance email.pdf"
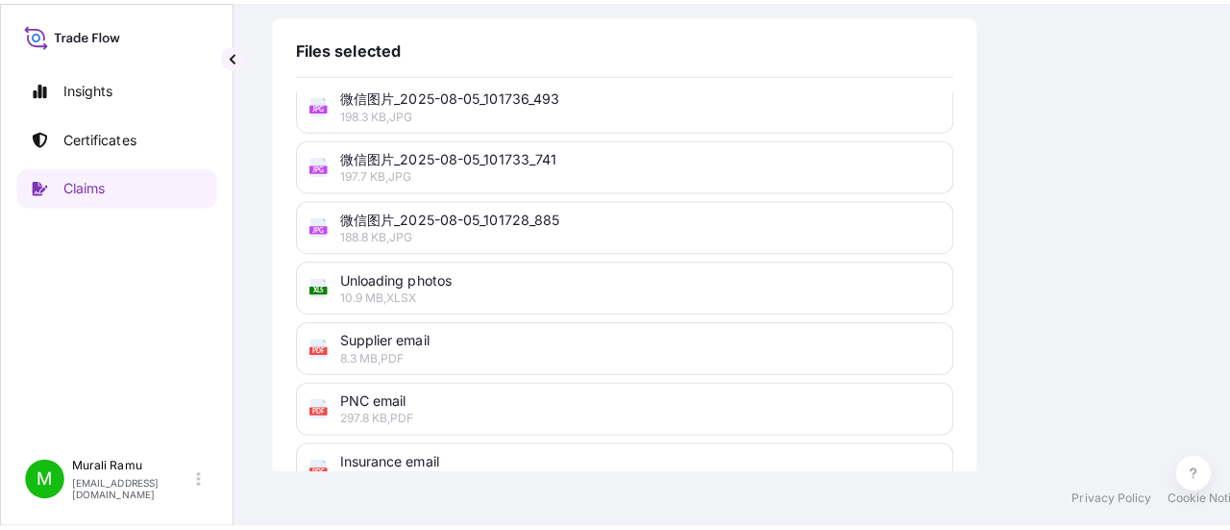
scroll to position [1105, 0]
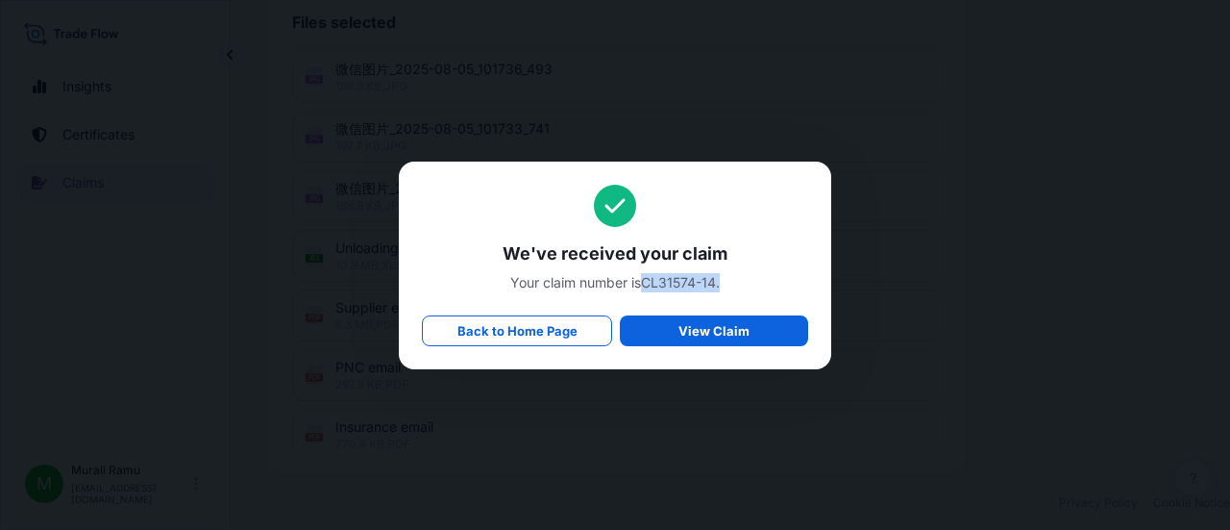
drag, startPoint x: 643, startPoint y: 285, endPoint x: 732, endPoint y: 291, distance: 89.6
click at [724, 278] on span "Your claim number is CL31574-14 ." at bounding box center [615, 282] width 386 height 19
copy span "CL31574-14 ."
click at [502, 241] on div "We've received your claim Your claim number is CL31574-14 . Back to Home Page V…" at bounding box center [615, 265] width 386 height 161
drag, startPoint x: 644, startPoint y: 281, endPoint x: 718, endPoint y: 280, distance: 74.0
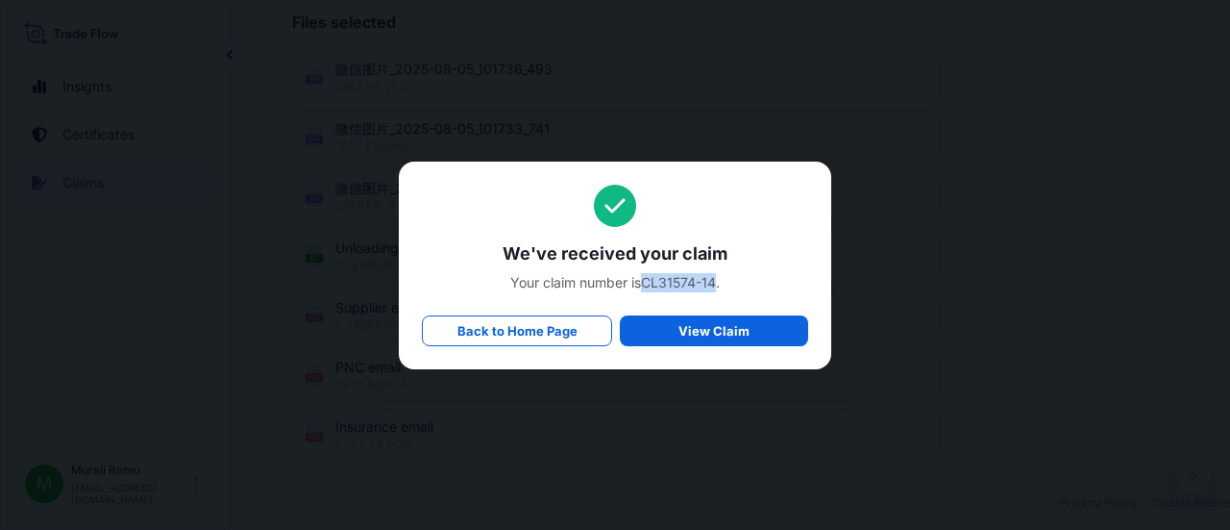
click at [718, 280] on span "Your claim number is CL31574-14 ." at bounding box center [615, 282] width 386 height 19
copy span "CL31574-14"
click at [693, 330] on p "View Claim" at bounding box center [714, 330] width 71 height 19
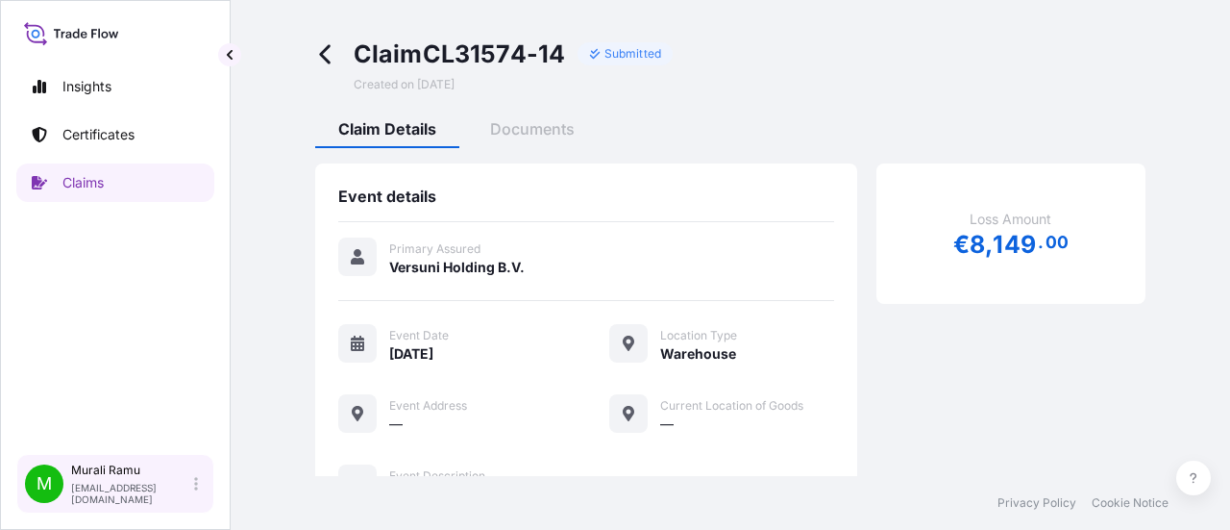
click at [193, 484] on div "[PERSON_NAME] [EMAIL_ADDRESS][DOMAIN_NAME]" at bounding box center [138, 483] width 135 height 42
